Goal: Task Accomplishment & Management: Manage account settings

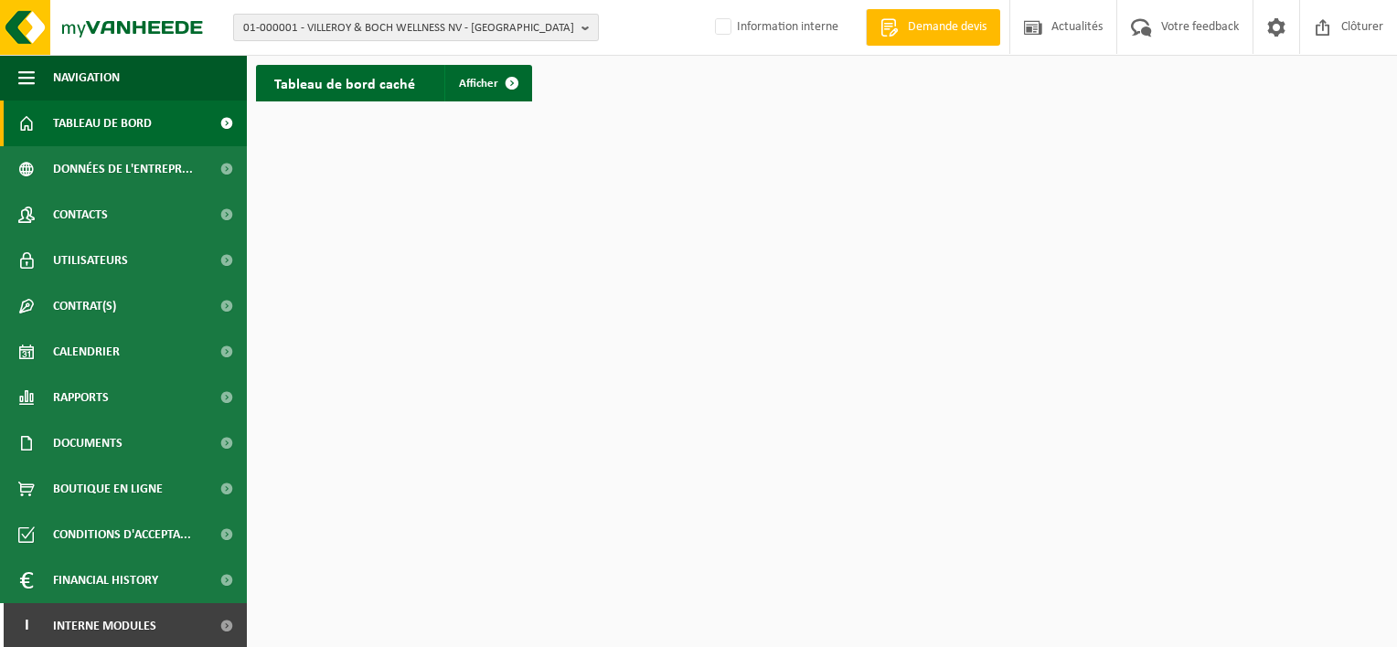
click at [315, 30] on span "01-000001 - VILLEROY & BOCH WELLNESS NV - ROESELARE" at bounding box center [408, 28] width 331 height 27
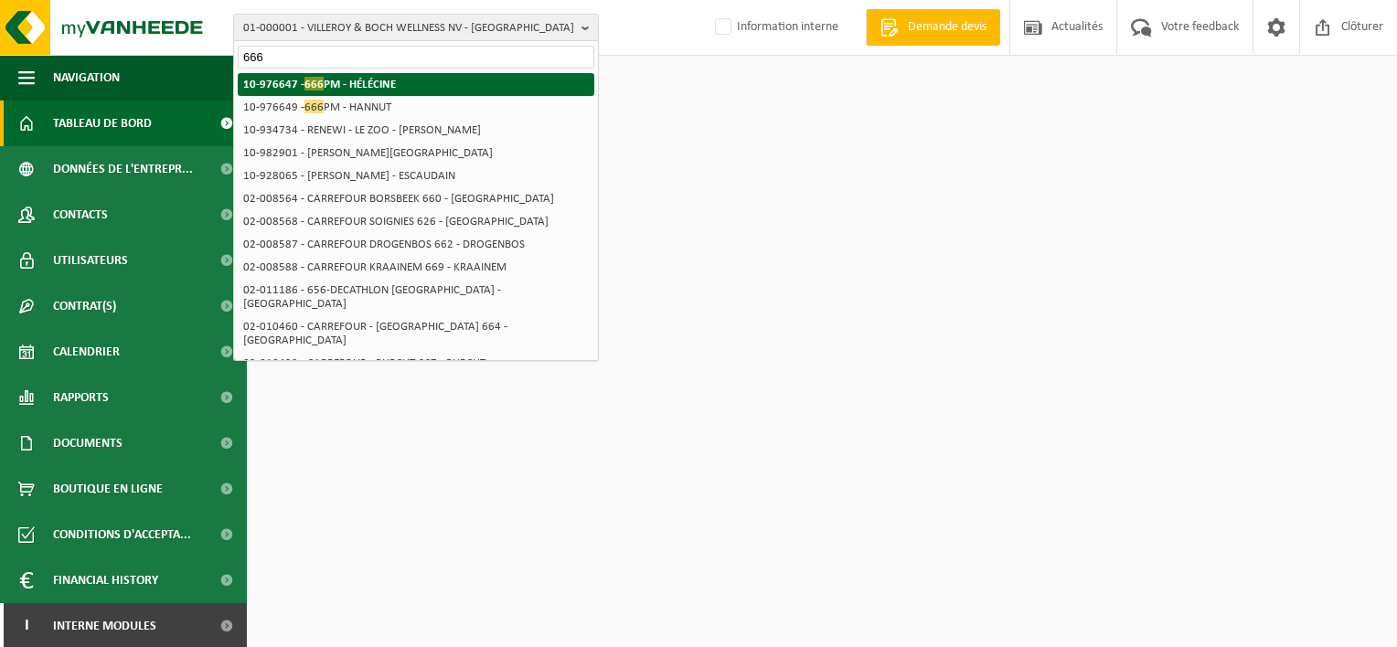
type input "666"
click at [342, 89] on strong "10-976647 - 666 PM - HÉLÉCINE" at bounding box center [319, 84] width 153 height 14
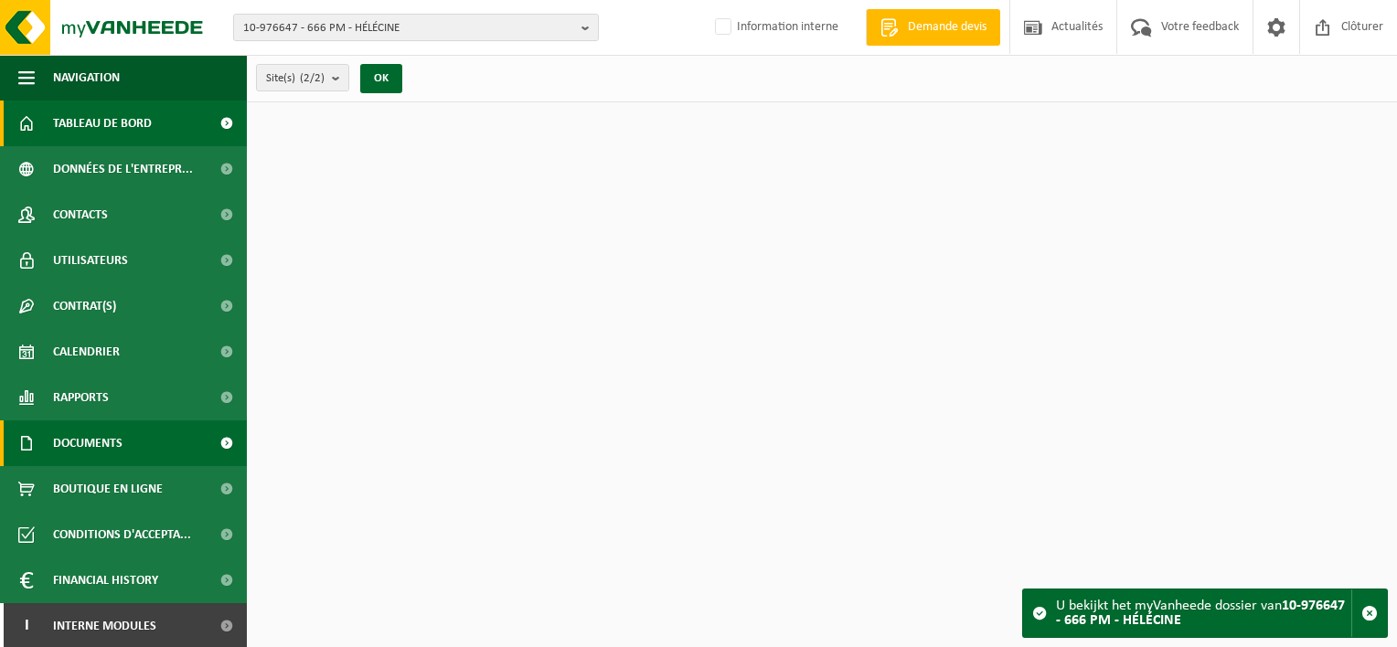
click at [106, 443] on span "Documents" at bounding box center [87, 444] width 69 height 46
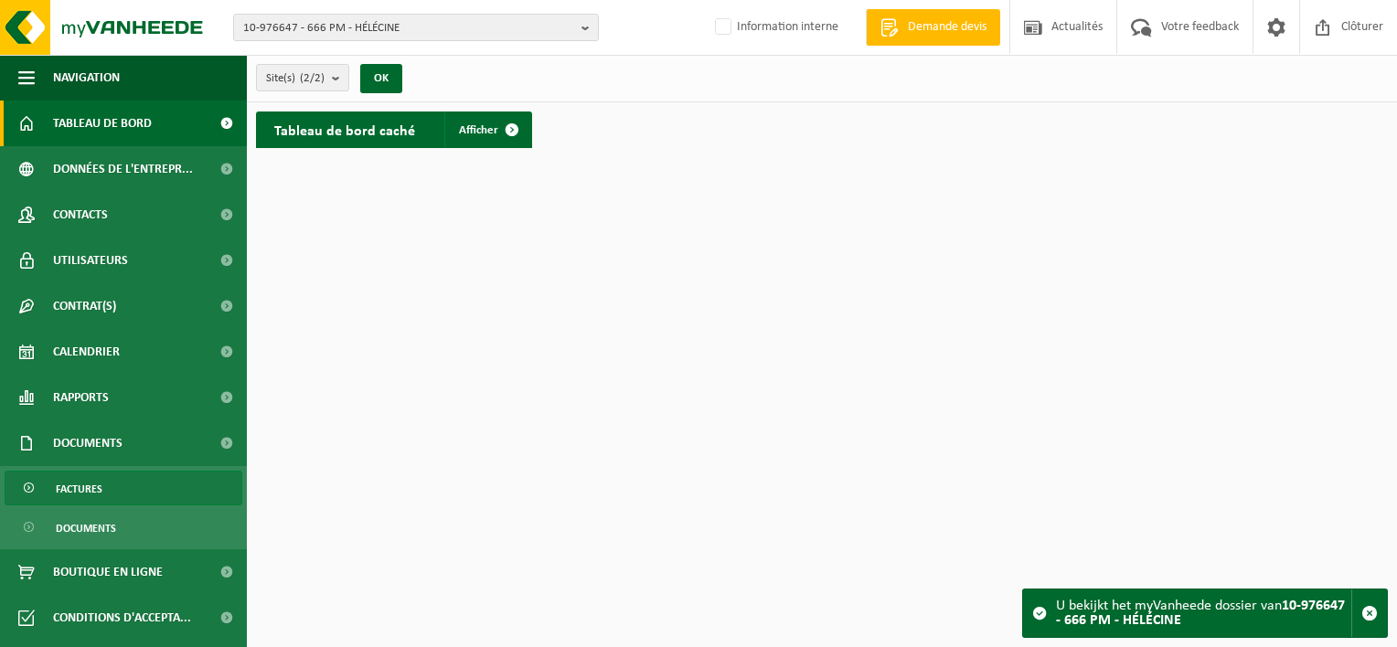
click at [108, 496] on link "Factures" at bounding box center [124, 488] width 238 height 35
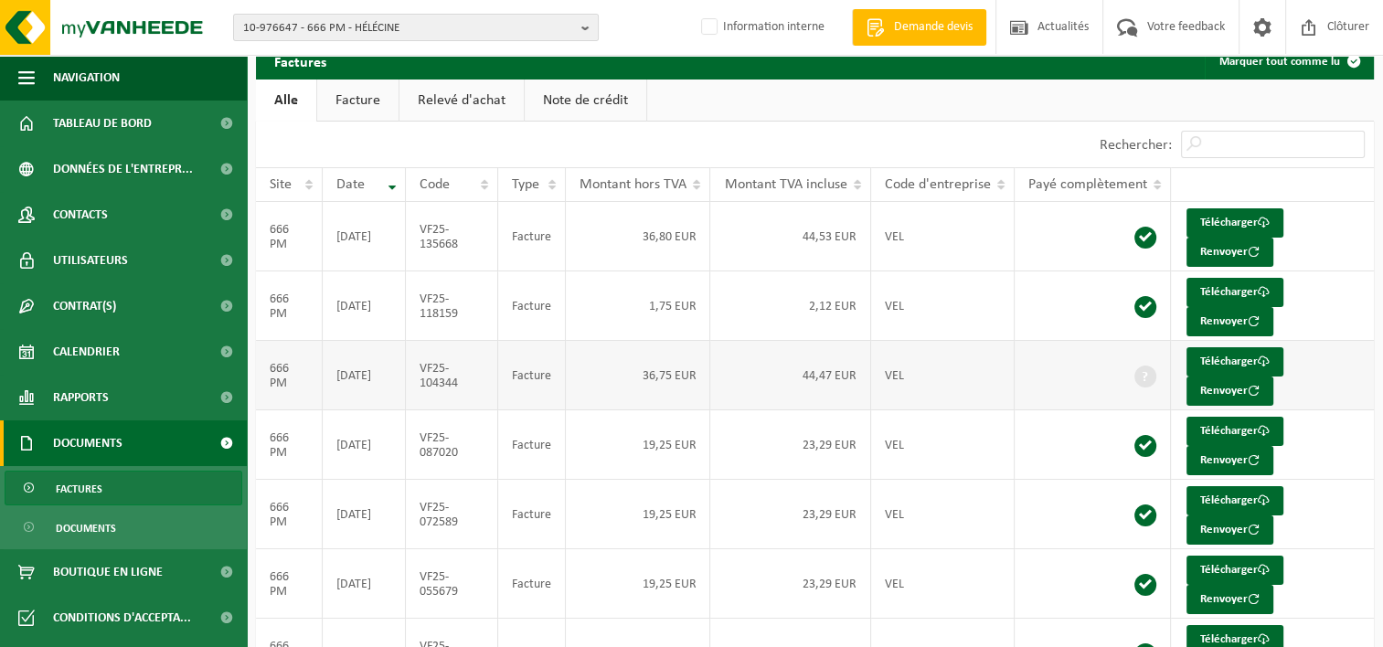
scroll to position [173, 0]
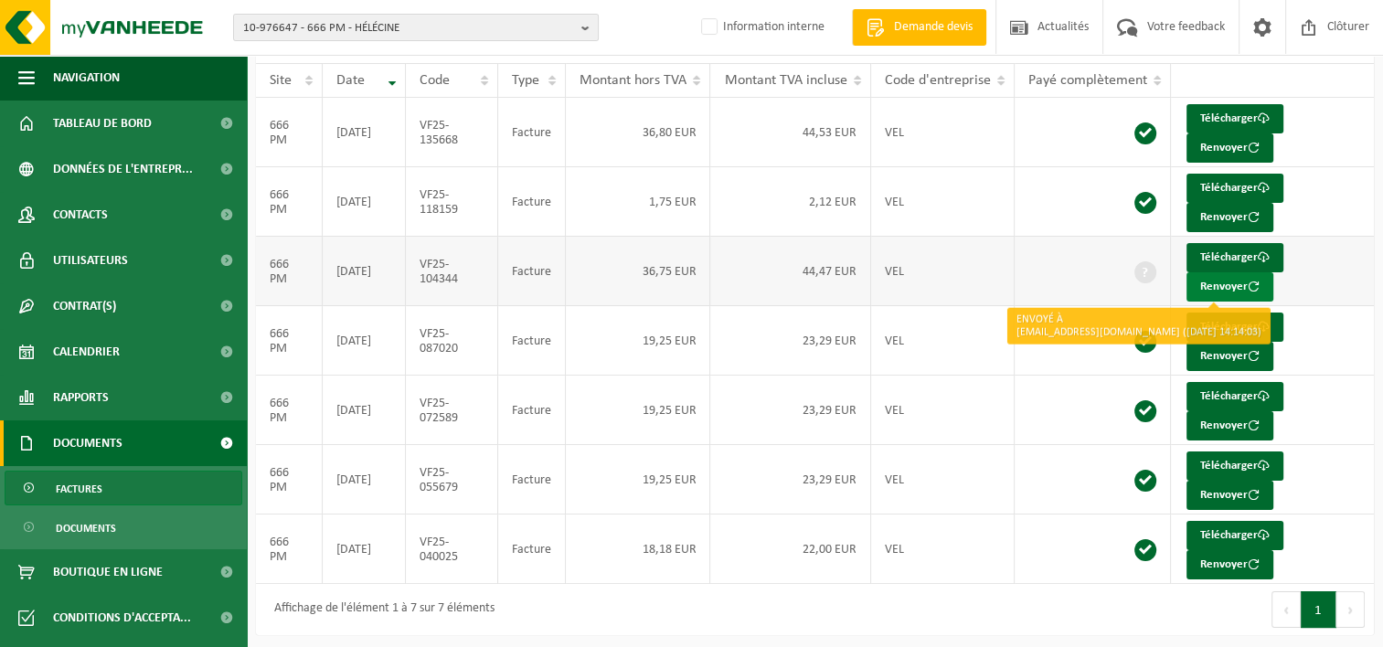
click at [1236, 282] on button "Renvoyer" at bounding box center [1230, 286] width 87 height 29
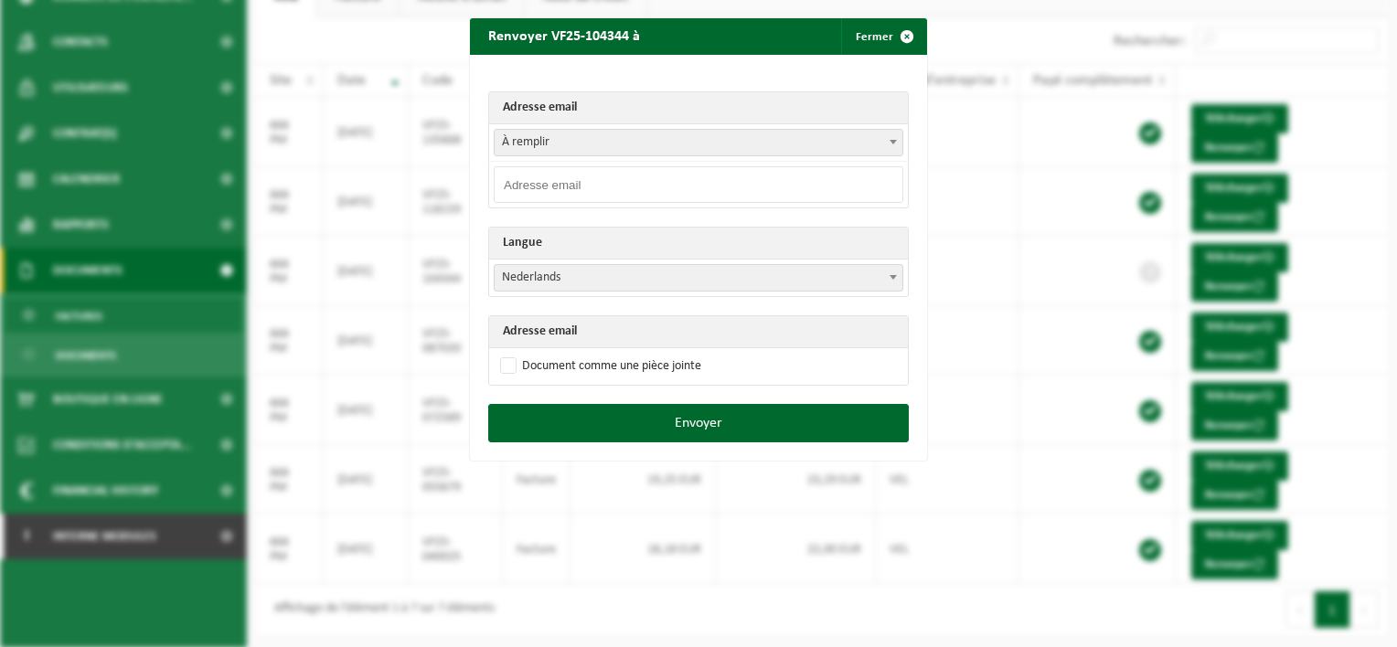
click at [584, 143] on span "À remplir" at bounding box center [699, 143] width 408 height 26
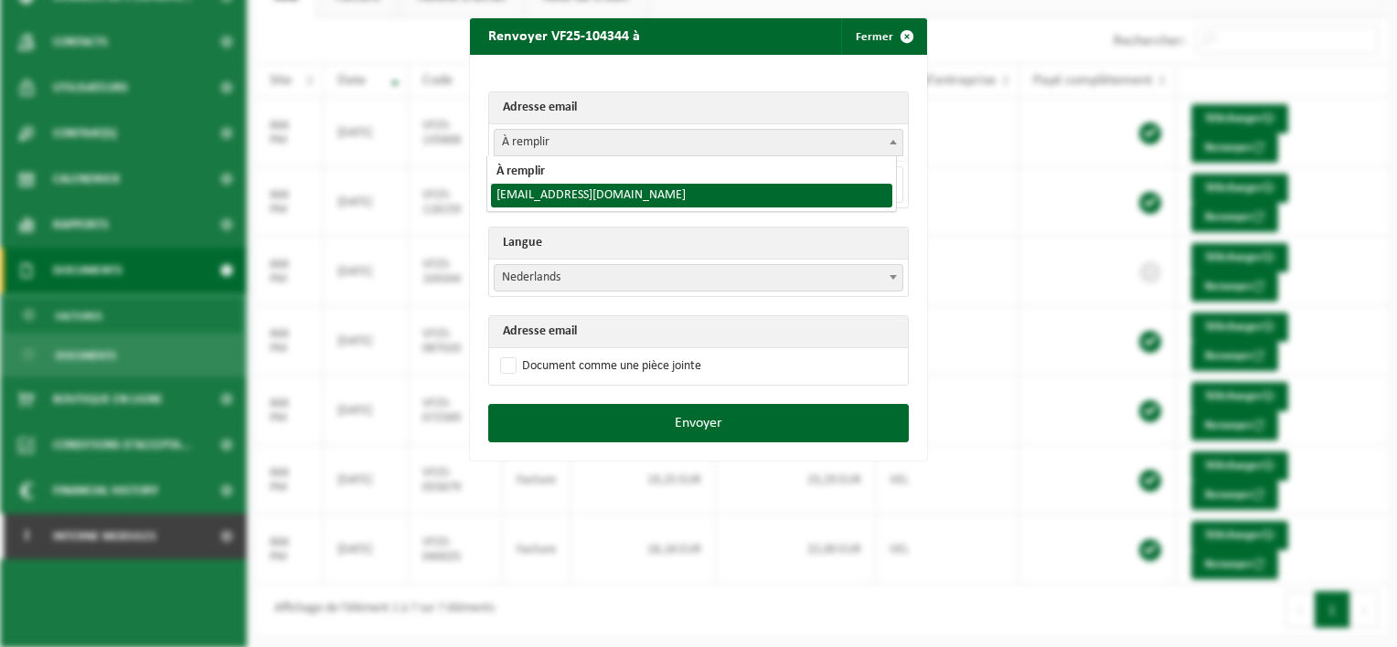
select select "pizzamobile@icloud.com"
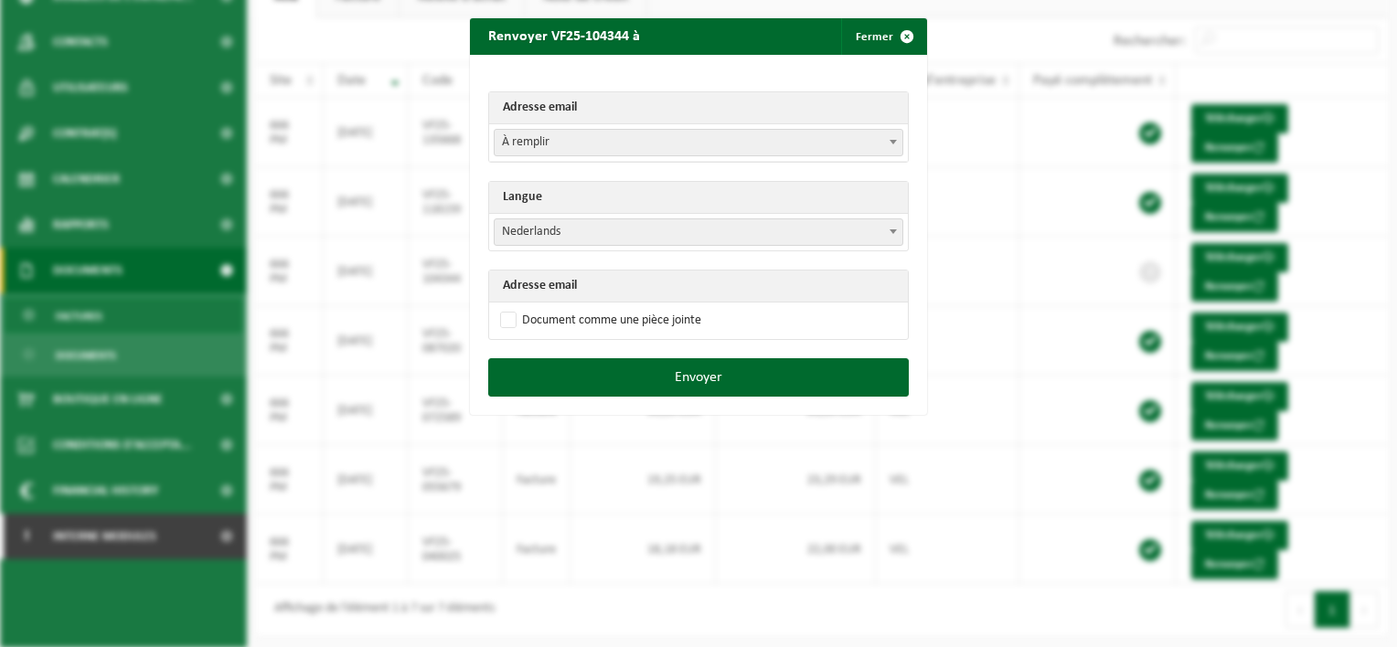
click at [564, 234] on span "Nederlands" at bounding box center [699, 232] width 408 height 26
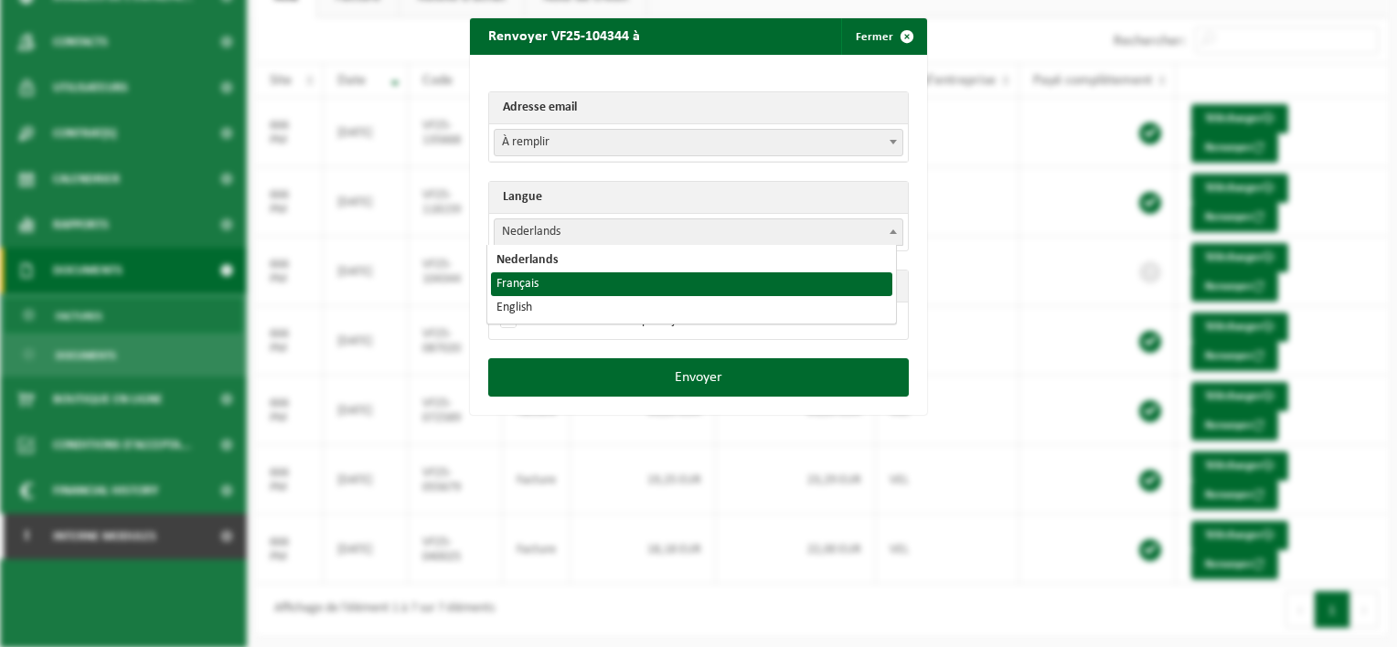
select select "fr"
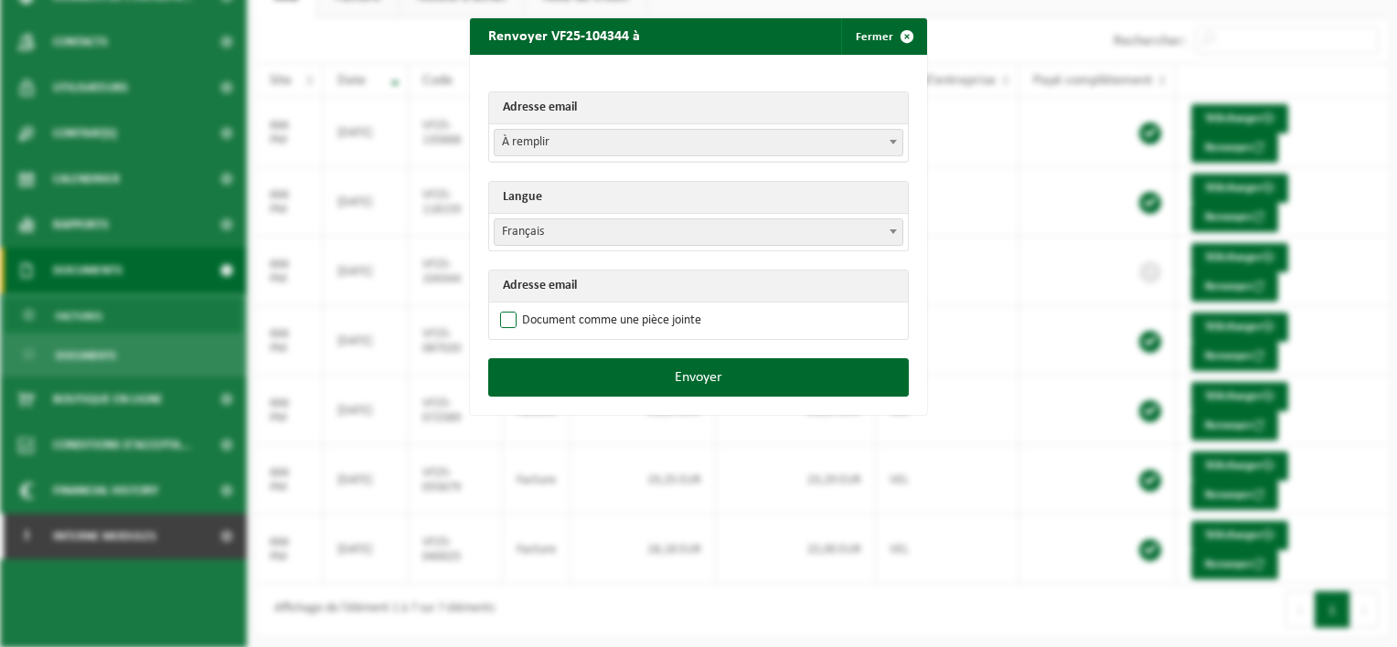
click at [504, 318] on label "Document comme une pièce jointe" at bounding box center [598, 320] width 205 height 27
click at [504, 307] on input "Document comme une pièce jointe" at bounding box center [721, 306] width 457 height 1
checkbox input "true"
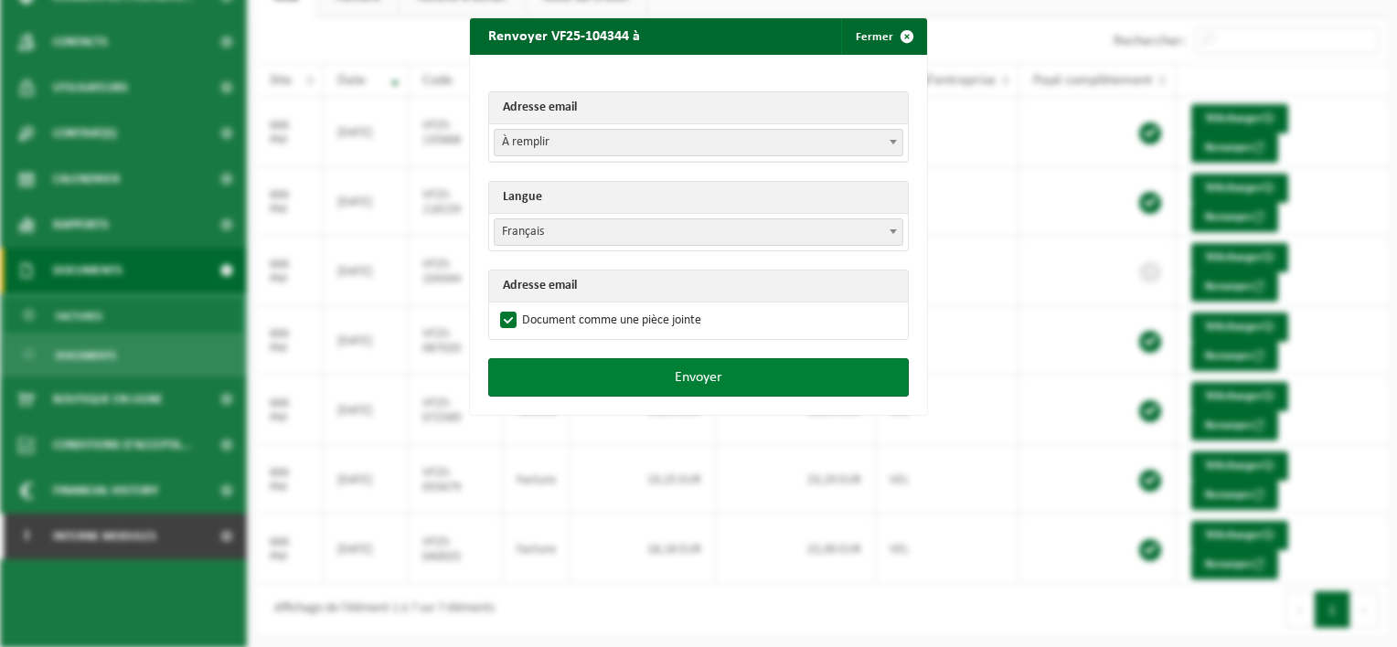
click at [697, 380] on button "Envoyer" at bounding box center [698, 377] width 421 height 38
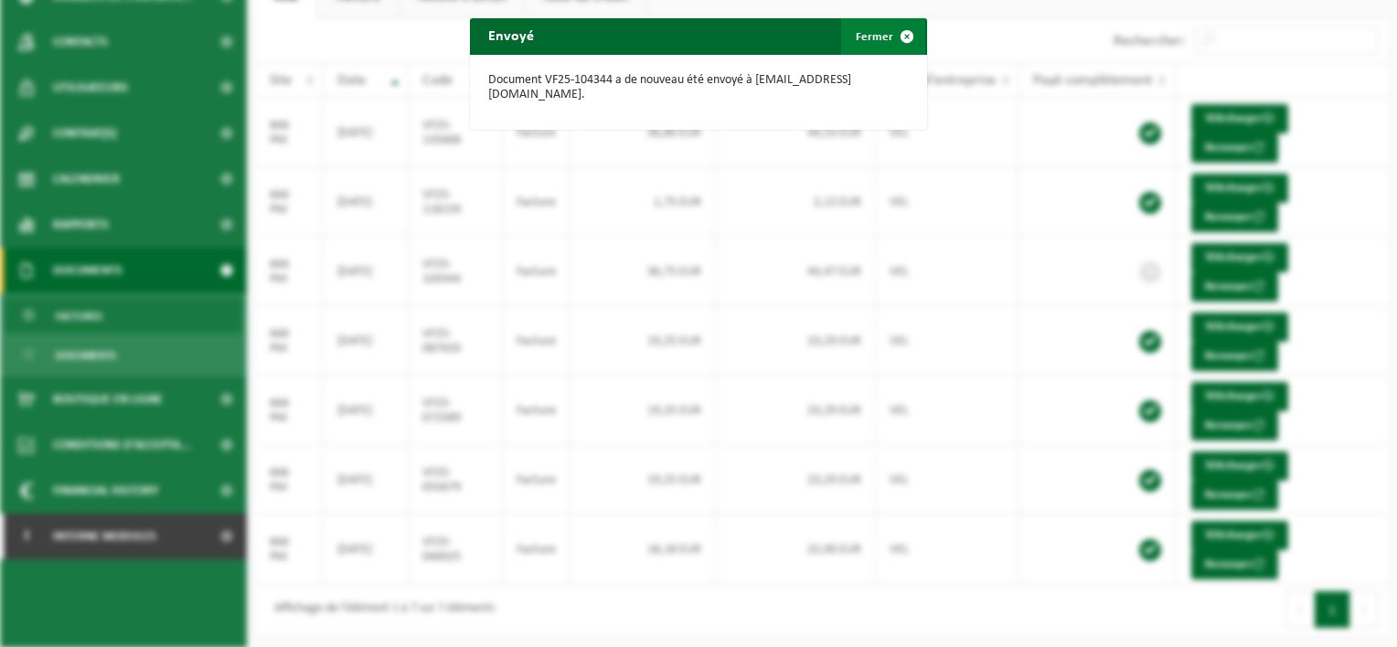
click at [900, 35] on span "button" at bounding box center [907, 36] width 37 height 37
